Goal: Information Seeking & Learning: Understand process/instructions

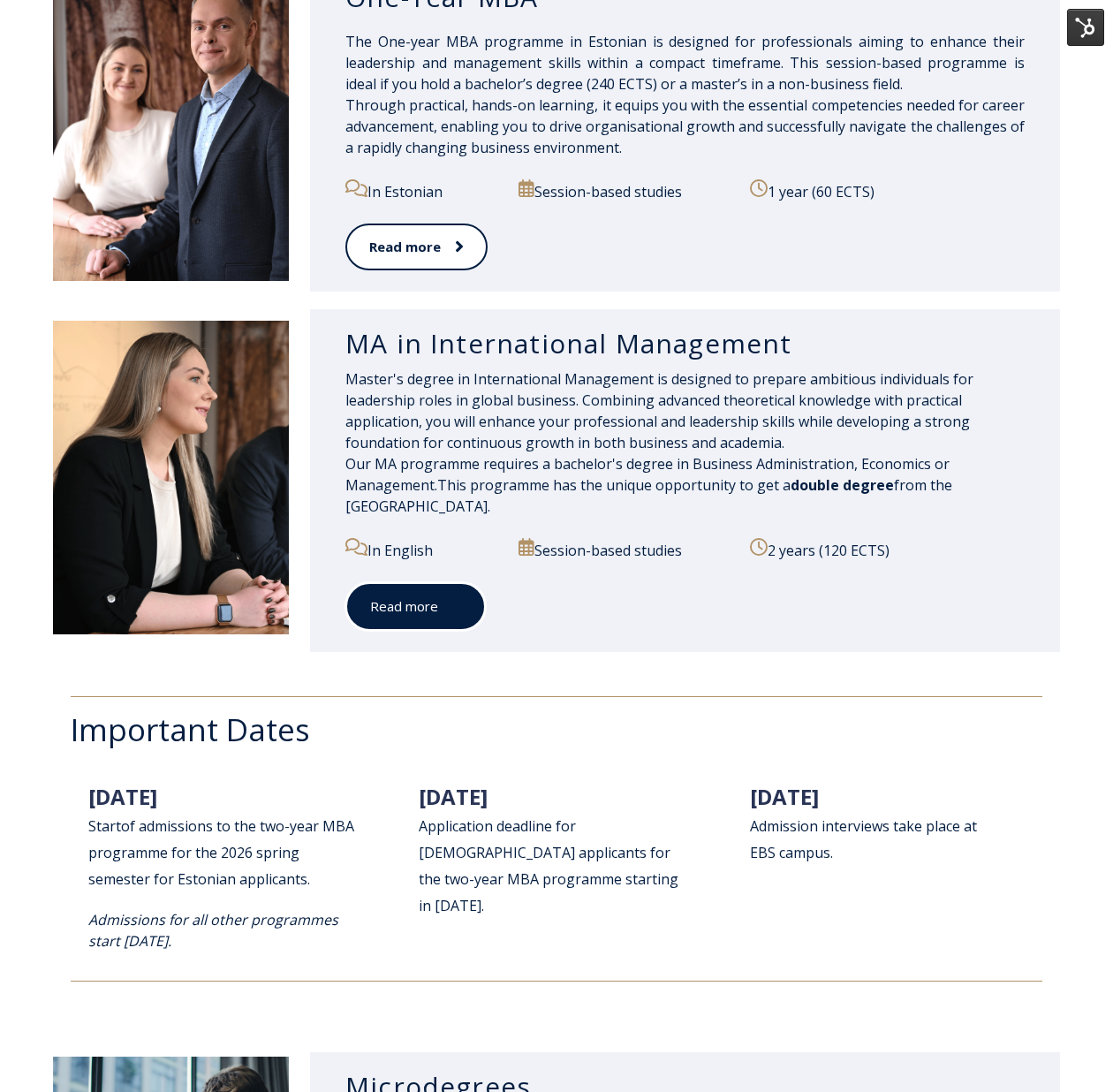
click at [419, 598] on link "Read more" at bounding box center [416, 606] width 141 height 49
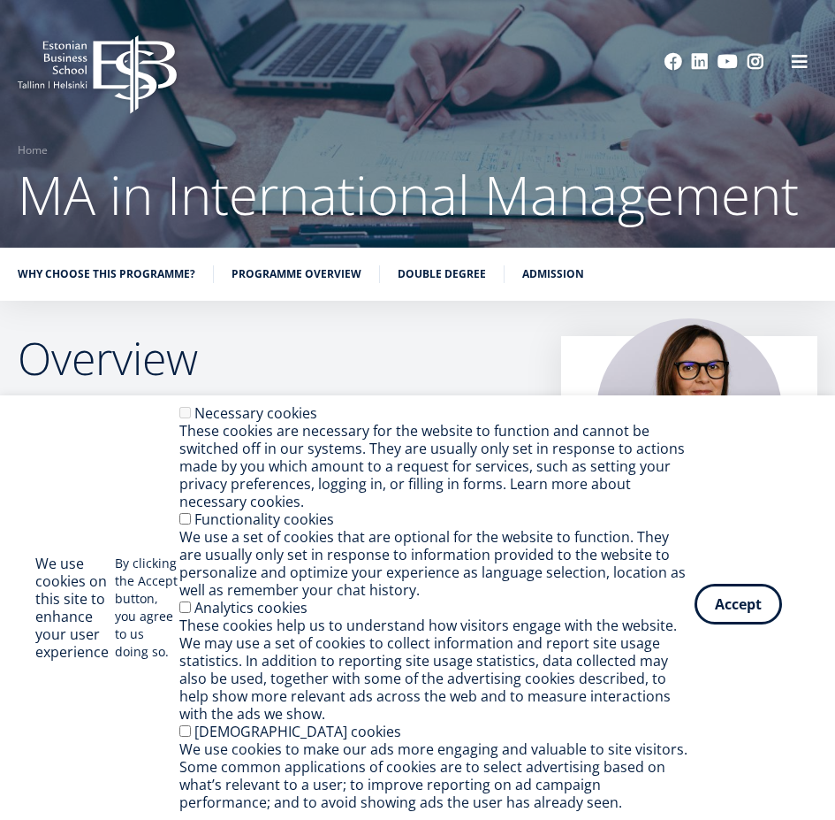
click at [768, 612] on button "Accept" at bounding box center [739, 604] width 88 height 41
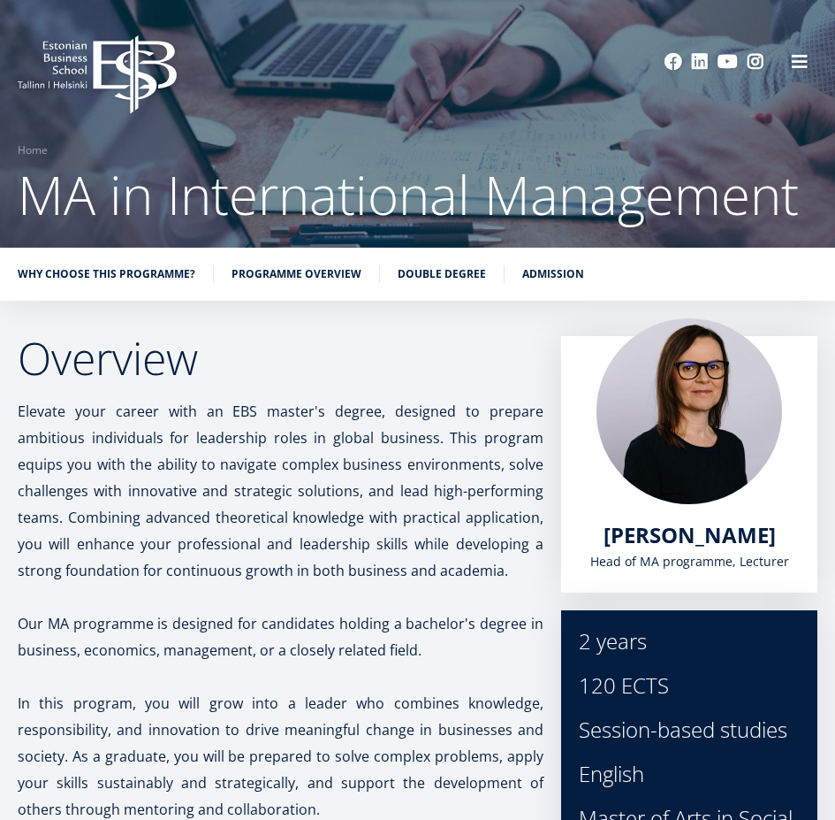
click at [564, 269] on link "Admission" at bounding box center [554, 274] width 62 height 18
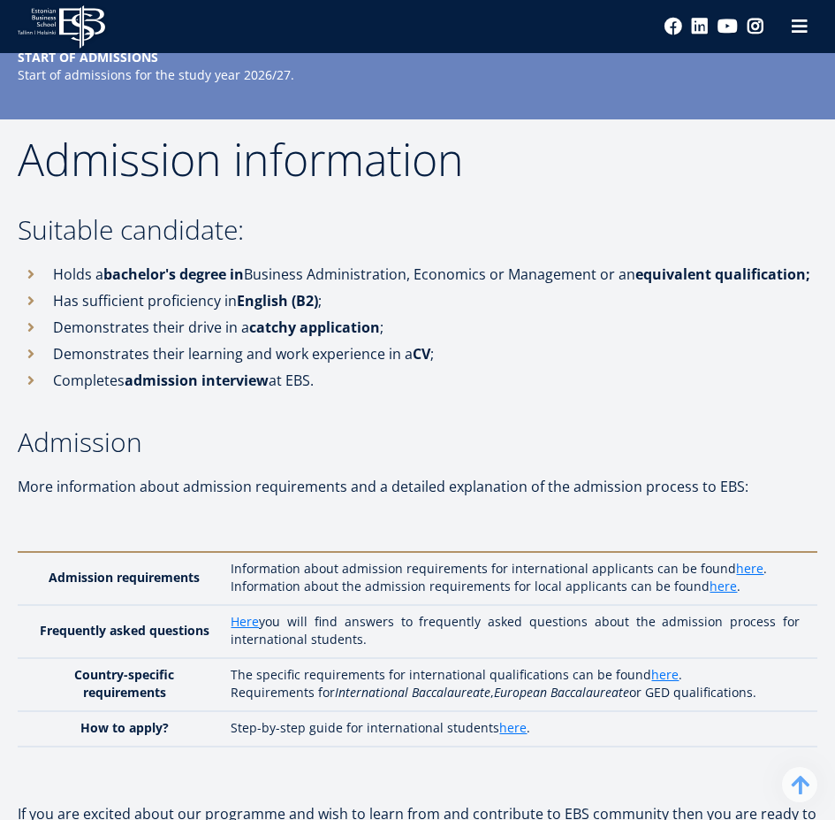
scroll to position [6247, 0]
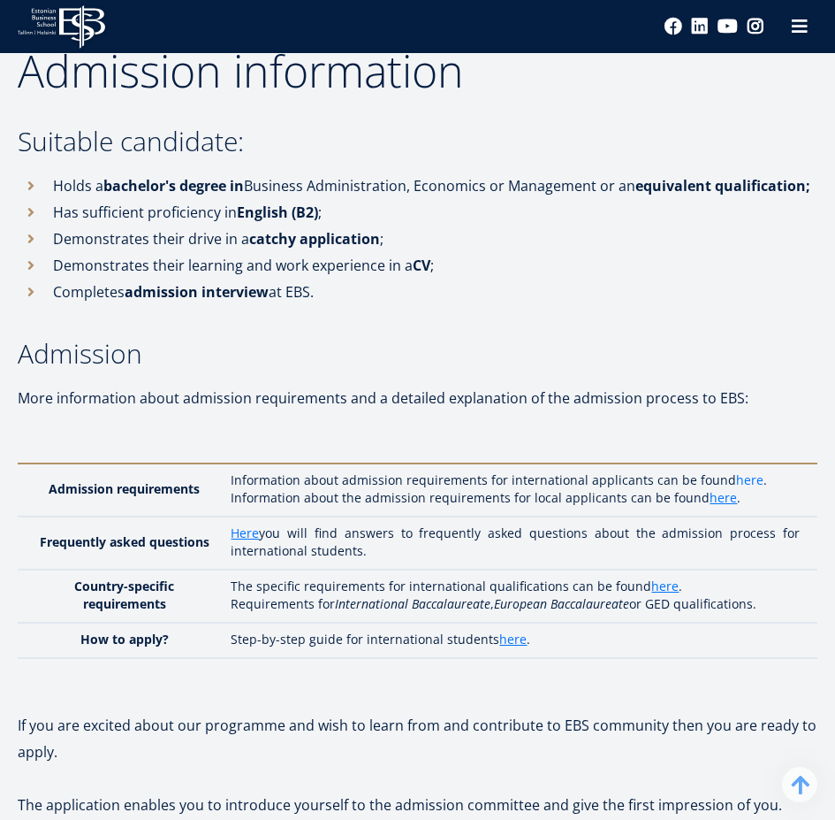
click at [754, 471] on link "here" at bounding box center [749, 480] width 27 height 18
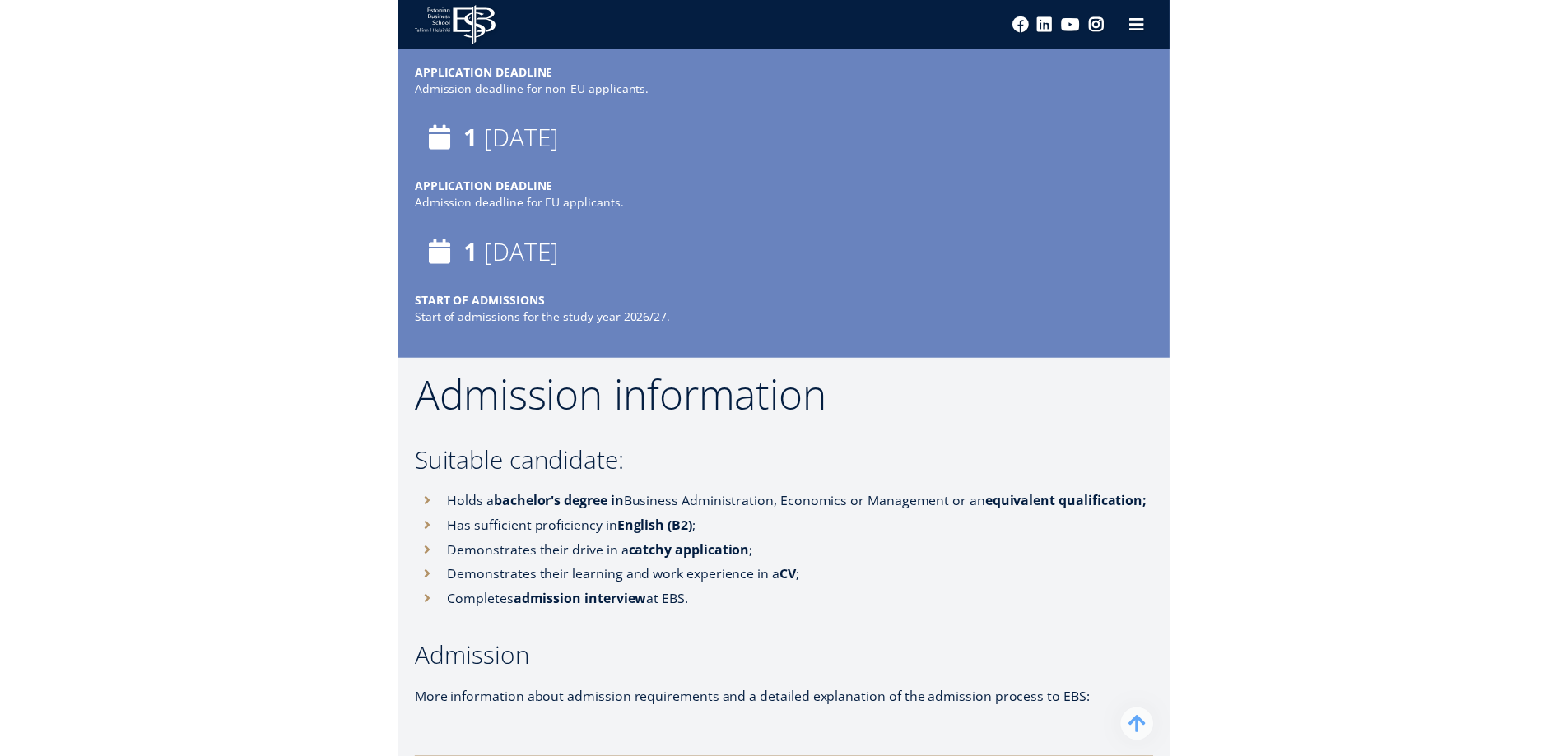
scroll to position [5566, 0]
